Goal: Communication & Community: Answer question/provide support

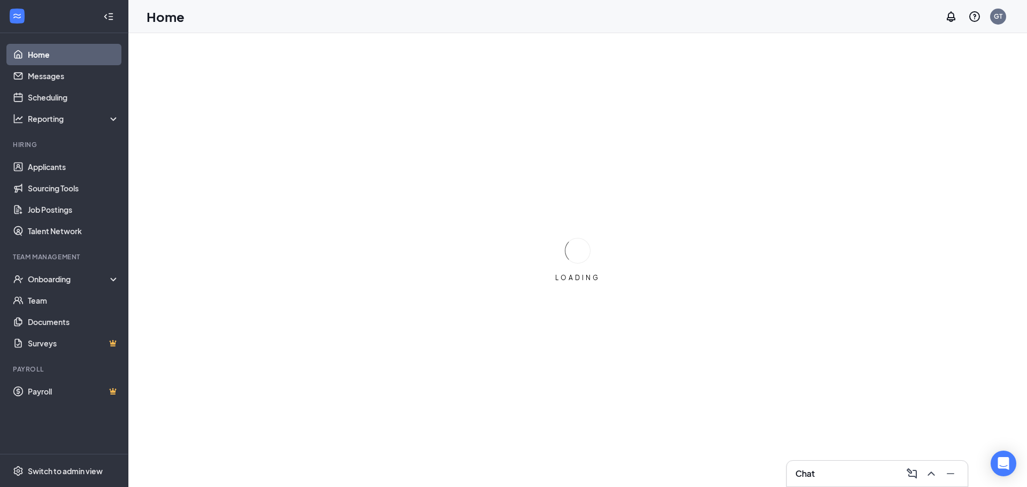
click at [859, 479] on div "Chat" at bounding box center [877, 473] width 164 height 17
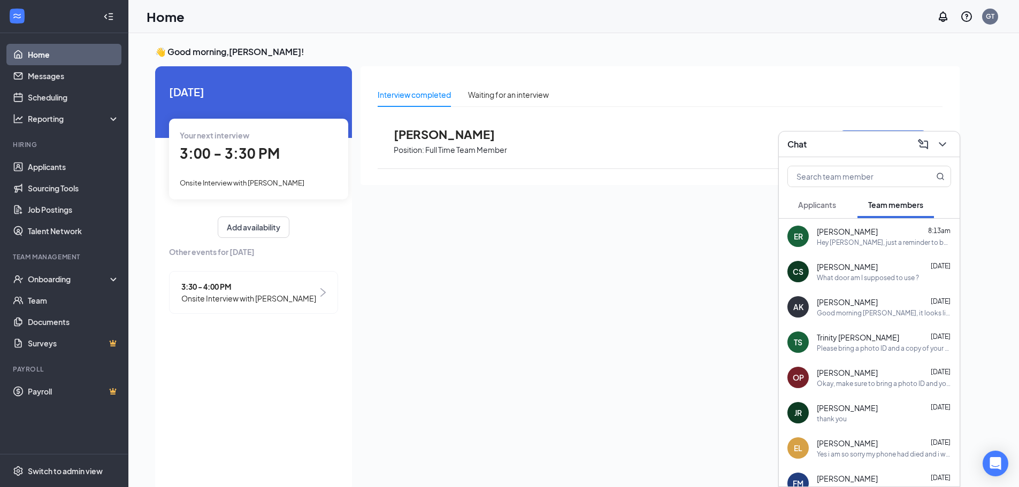
click at [871, 240] on div "Hey Ethan, just a reminder to be here at 9am see you soon!" at bounding box center [884, 242] width 134 height 9
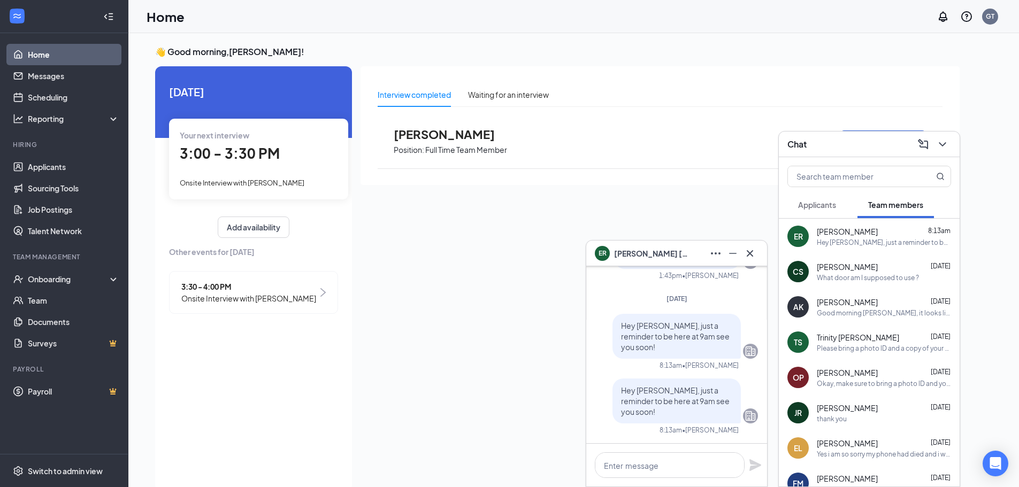
click at [710, 412] on p "Hey Ethan, just a reminder to be here at 9am see you soon!" at bounding box center [676, 401] width 111 height 32
click at [746, 415] on icon "Company" at bounding box center [751, 416] width 10 height 10
click at [696, 466] on textarea at bounding box center [670, 465] width 150 height 26
type textarea "Apologies 2pm instead of 9am."
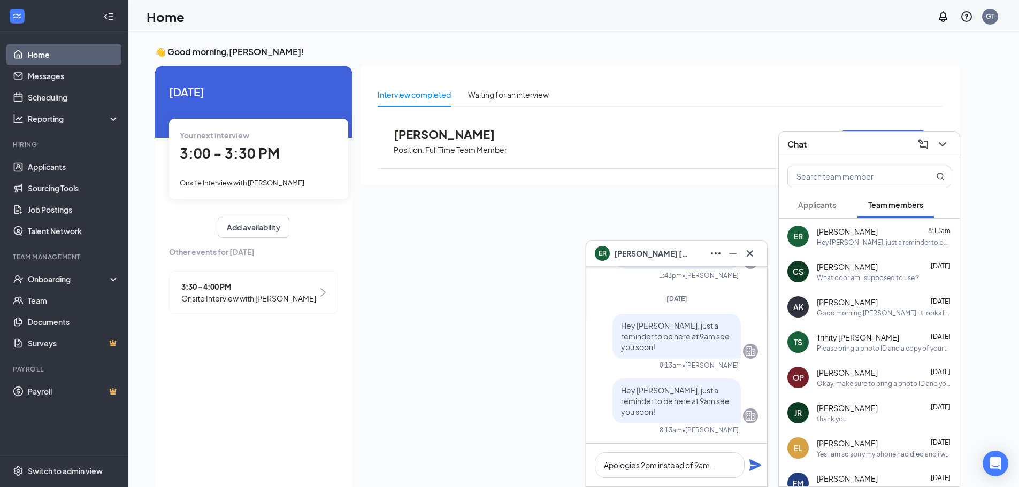
click at [752, 467] on icon "Plane" at bounding box center [755, 465] width 12 height 12
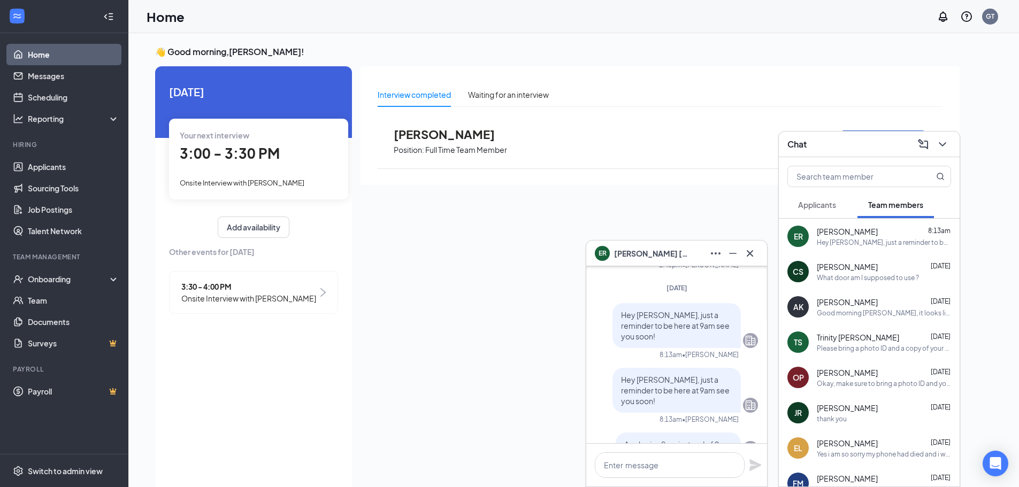
scroll to position [-94, 0]
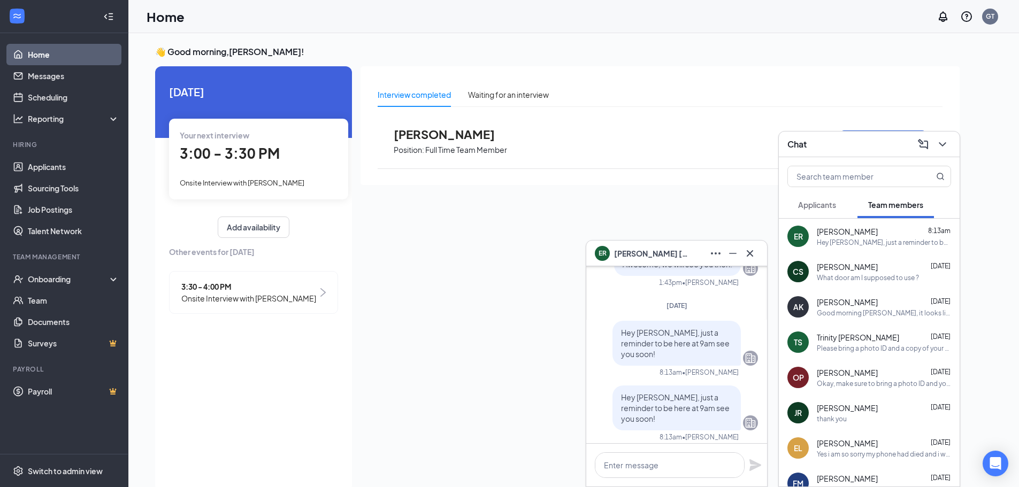
click at [751, 249] on icon "Cross" at bounding box center [749, 253] width 13 height 13
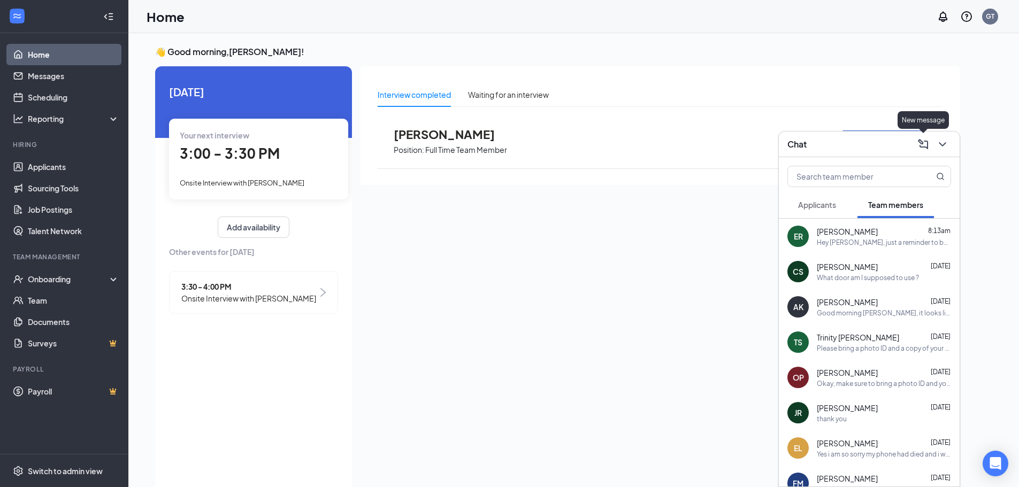
click at [841, 133] on div "Chat" at bounding box center [869, 145] width 181 height 26
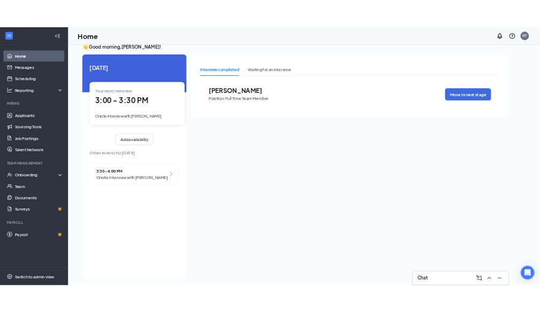
scroll to position [22, 0]
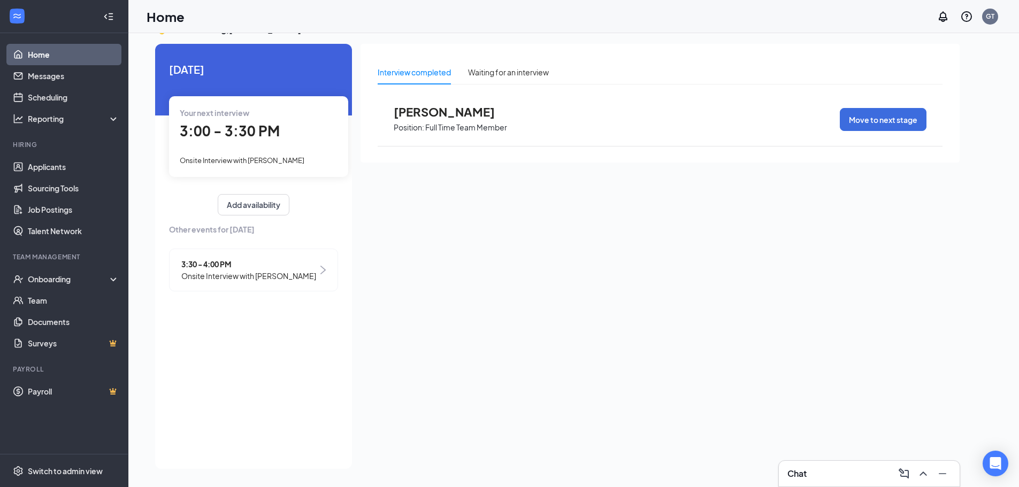
click at [308, 279] on span "Onsite Interview with [PERSON_NAME]" at bounding box center [248, 276] width 135 height 12
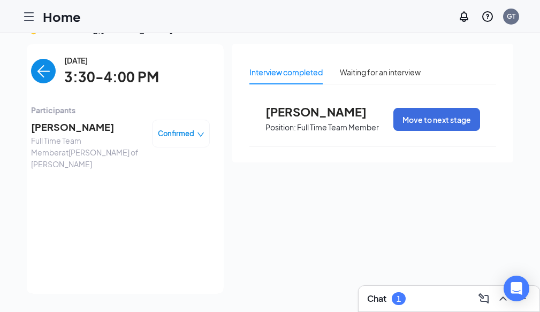
scroll to position [12, 0]
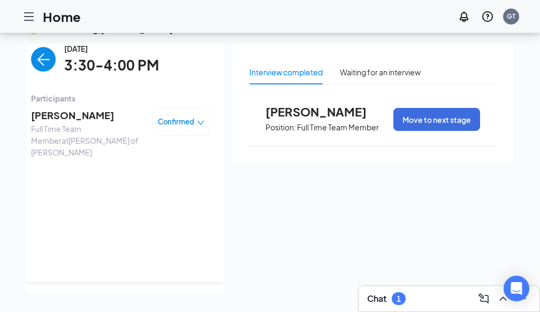
click at [367, 294] on div "Chat 1" at bounding box center [449, 298] width 164 height 17
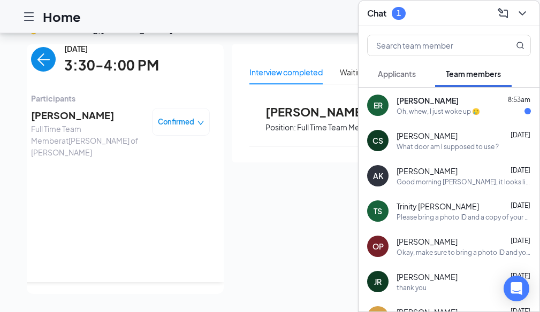
click at [415, 10] on div "Chat 1" at bounding box center [449, 13] width 164 height 17
